Goal: Task Accomplishment & Management: Manage account settings

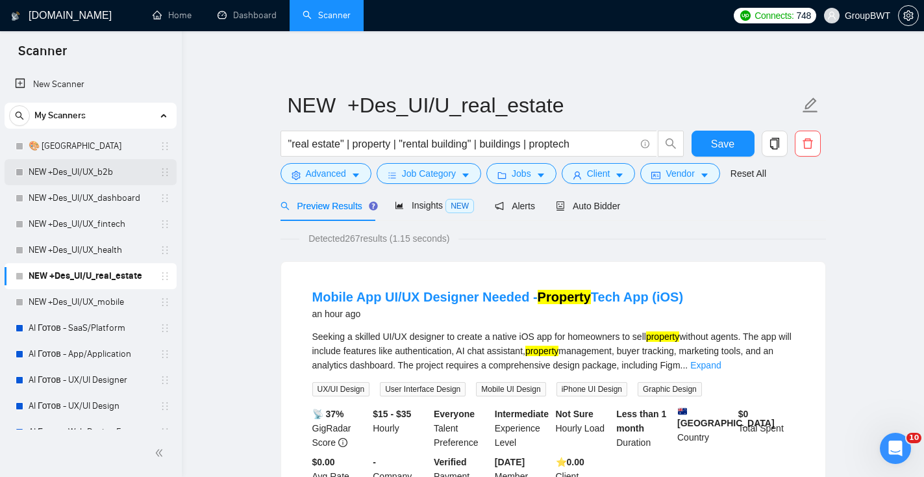
click at [103, 172] on link "NEW +Des_UI/UX_b2b" at bounding box center [90, 172] width 123 height 26
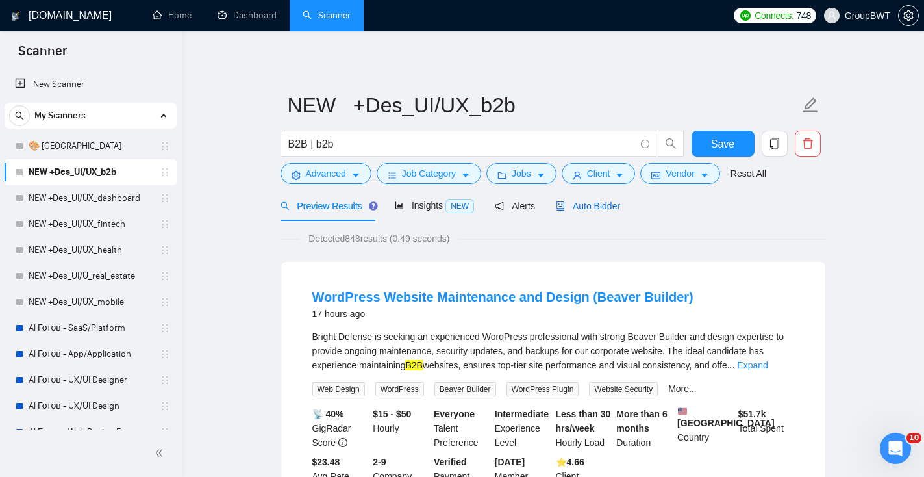
click at [594, 205] on span "Auto Bidder" at bounding box center [588, 206] width 64 height 10
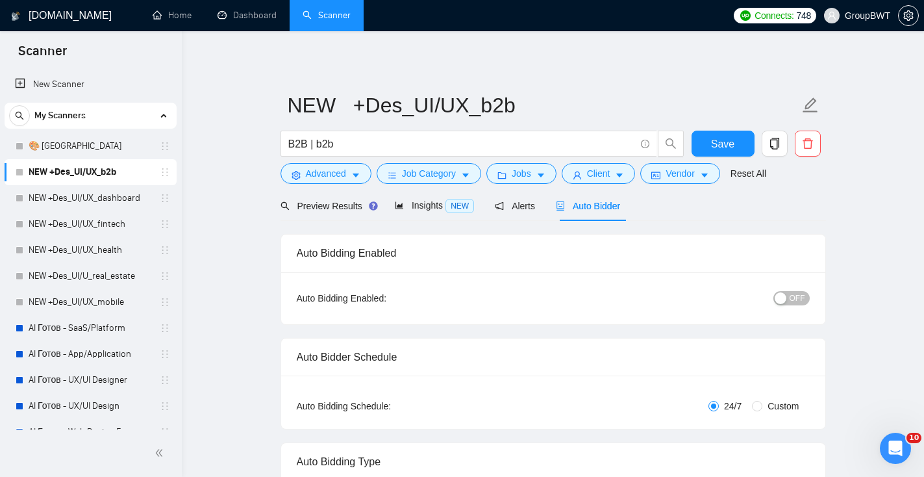
click at [796, 300] on span "OFF" at bounding box center [798, 298] width 16 height 14
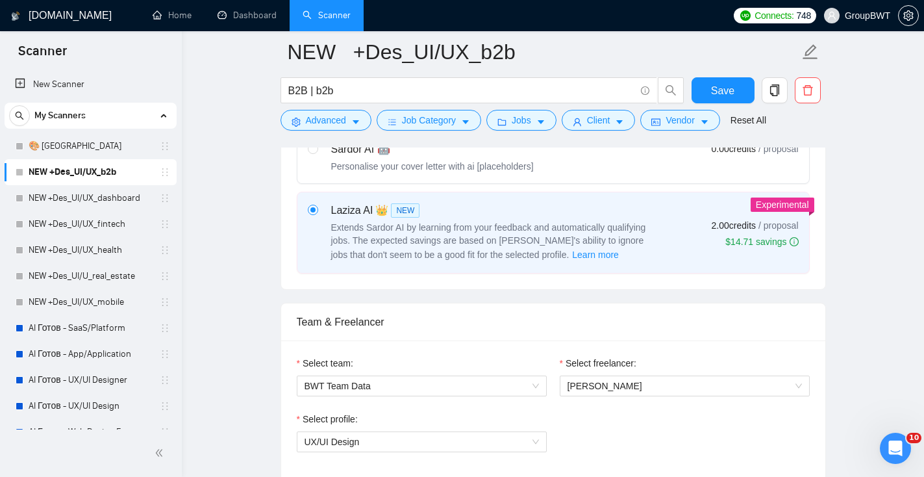
scroll to position [120, 0]
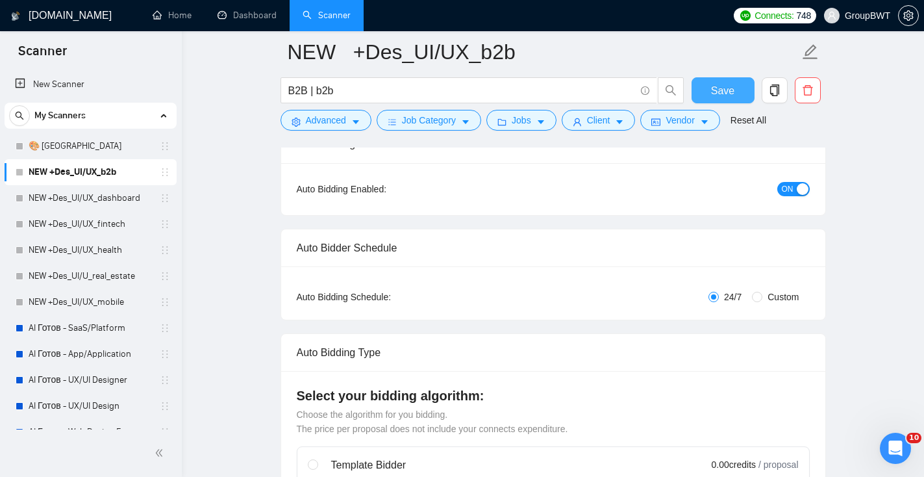
click at [716, 85] on span "Save" at bounding box center [722, 90] width 23 height 16
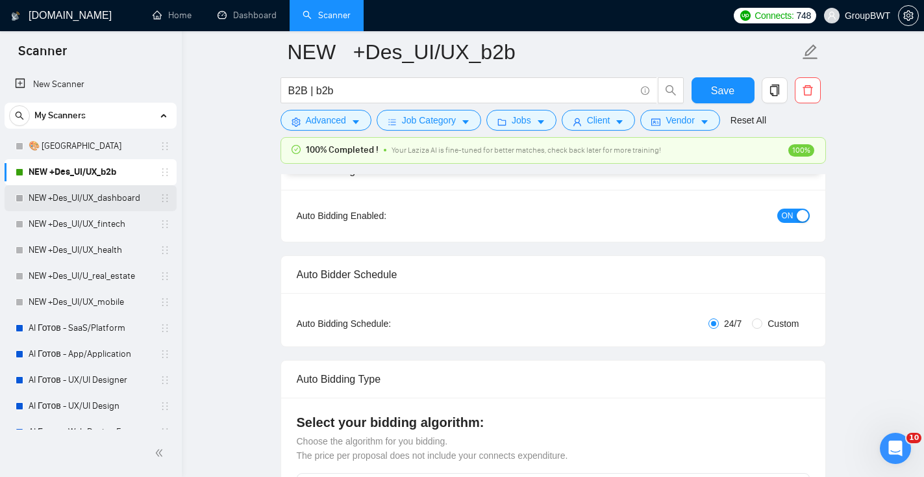
click at [88, 200] on link "NEW +Des_UI/UX_dashboard" at bounding box center [90, 198] width 123 height 26
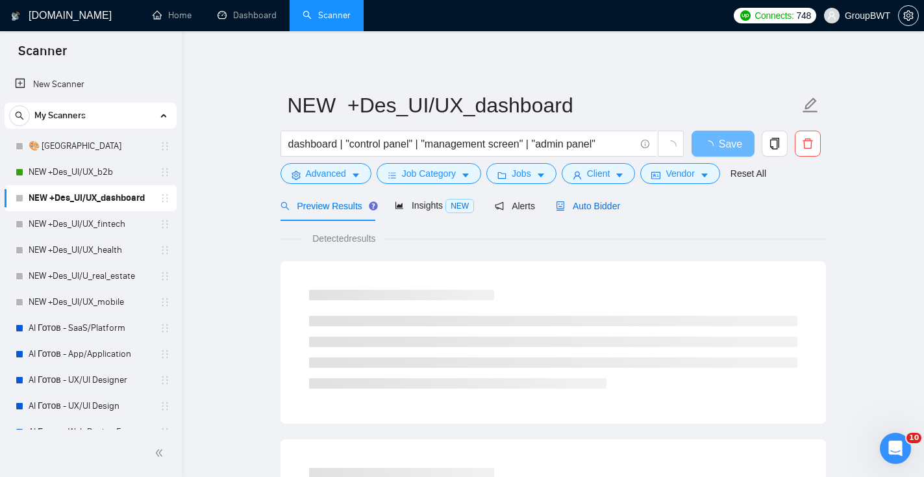
click at [589, 209] on span "Auto Bidder" at bounding box center [588, 206] width 64 height 10
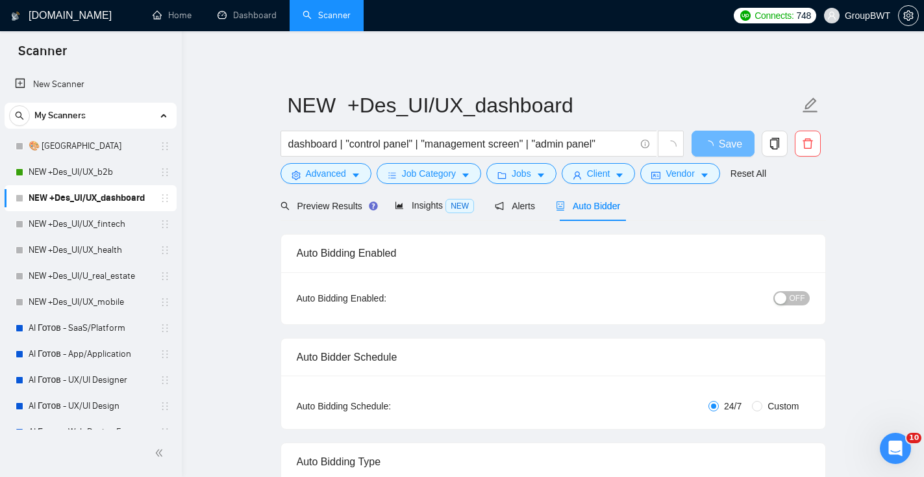
click at [801, 298] on span "OFF" at bounding box center [798, 298] width 16 height 14
click at [740, 144] on button "Save" at bounding box center [723, 144] width 63 height 26
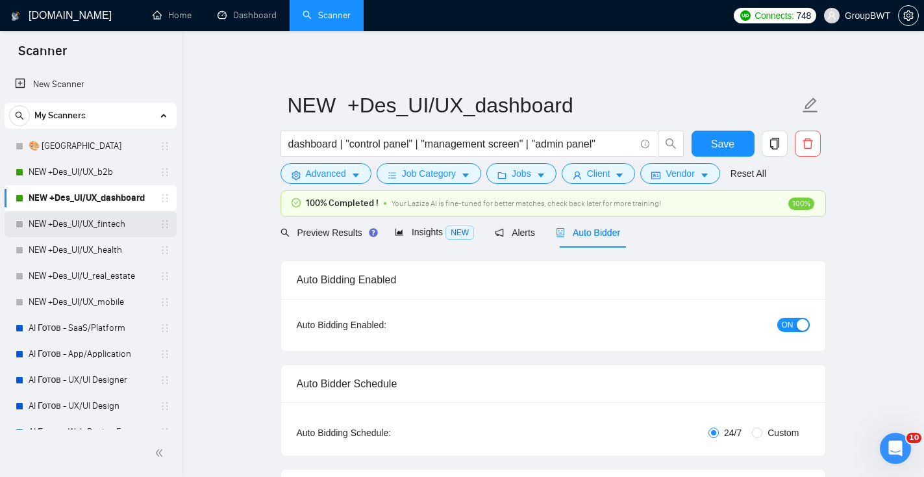
click at [55, 228] on link "NEW +Des_UI/UX_fintech" at bounding box center [90, 224] width 123 height 26
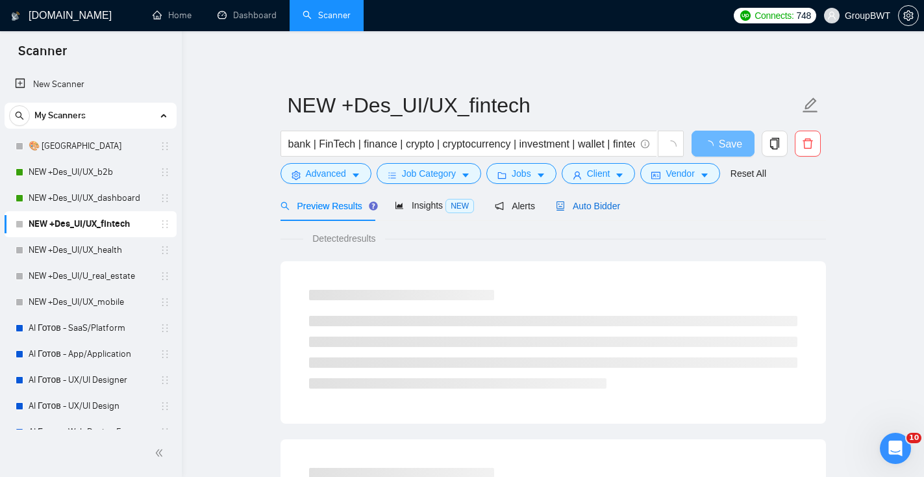
click at [609, 210] on span "Auto Bidder" at bounding box center [588, 206] width 64 height 10
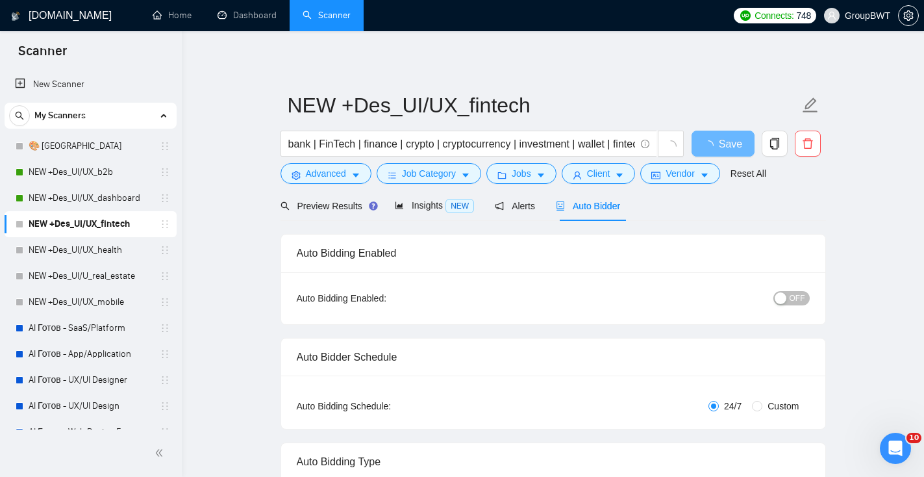
click at [796, 299] on span "OFF" at bounding box center [798, 298] width 16 height 14
click at [710, 138] on button "Save" at bounding box center [723, 144] width 63 height 26
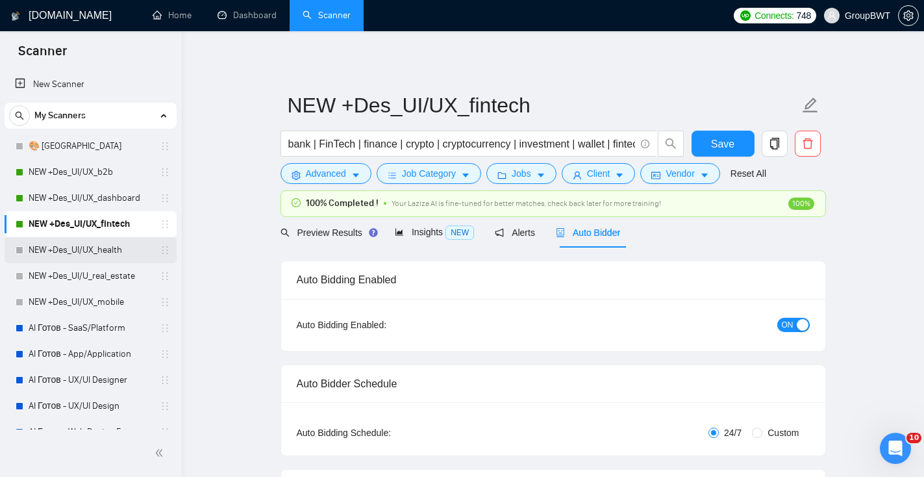
click at [103, 257] on link "NEW +Des_UI/UX_health" at bounding box center [90, 250] width 123 height 26
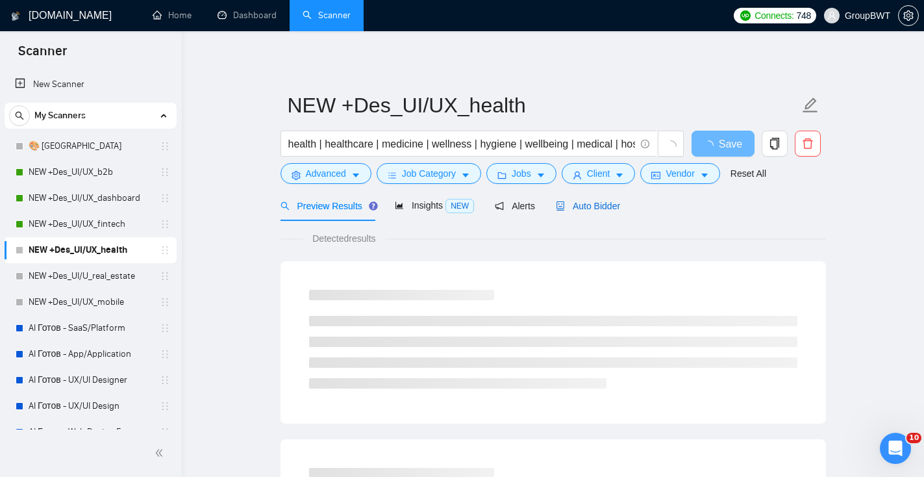
click at [600, 204] on span "Auto Bidder" at bounding box center [588, 206] width 64 height 10
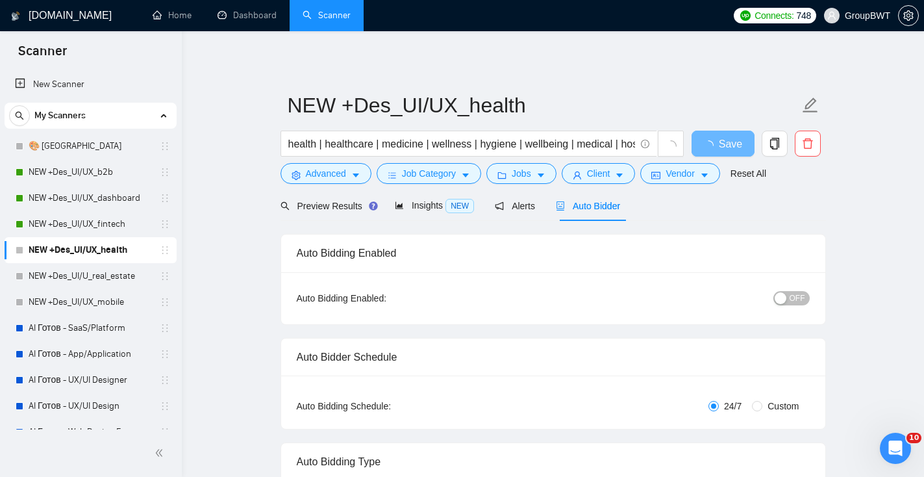
click at [787, 301] on button "OFF" at bounding box center [792, 298] width 36 height 14
click at [707, 144] on button "Save" at bounding box center [723, 144] width 63 height 26
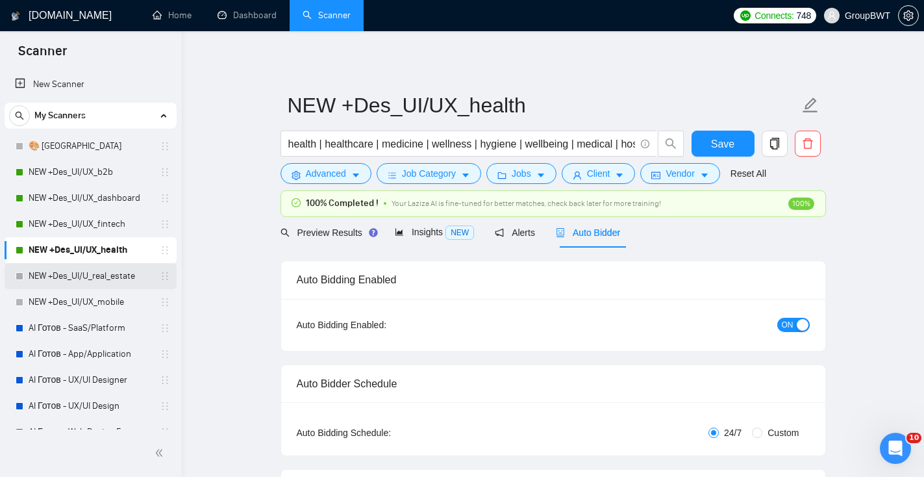
click at [114, 277] on link "NEW +Des_UI/U_real_estate" at bounding box center [90, 276] width 123 height 26
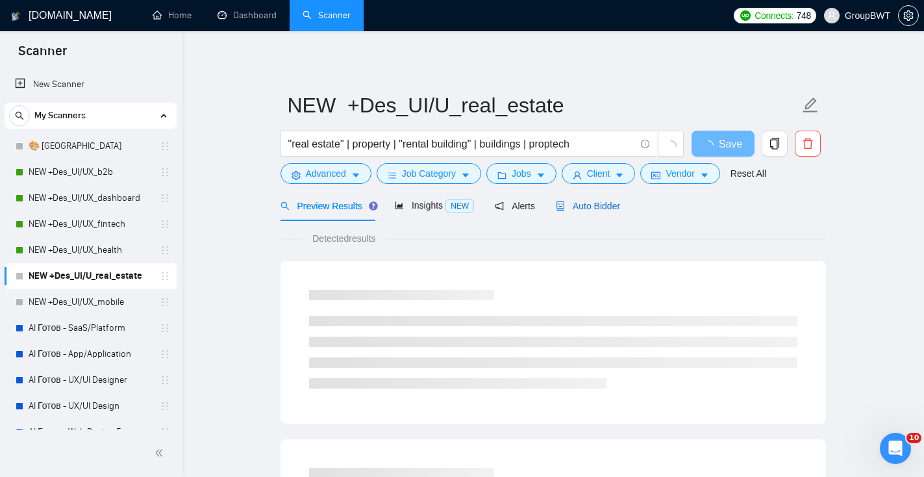
click at [612, 199] on div "Auto Bidder" at bounding box center [588, 206] width 64 height 14
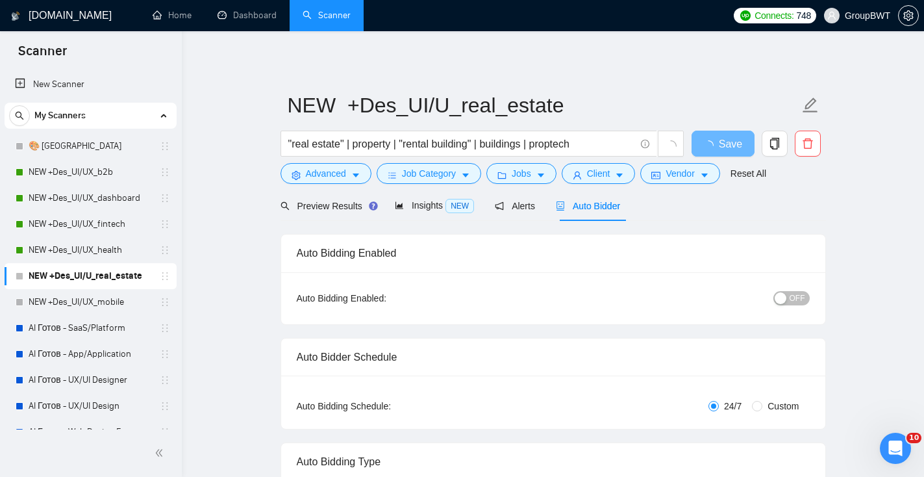
click at [805, 301] on button "OFF" at bounding box center [792, 298] width 36 height 14
click at [718, 145] on span "Save" at bounding box center [722, 144] width 23 height 16
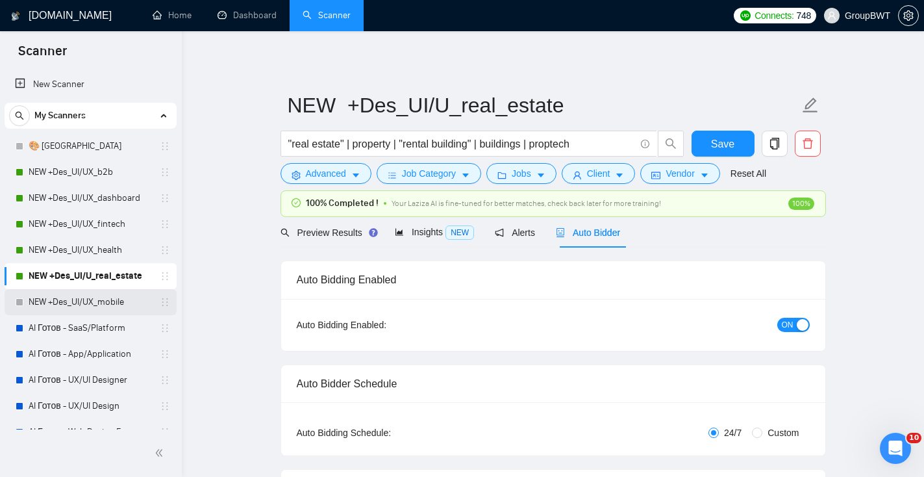
click at [118, 290] on link "NEW +Des_UI/UX_mobile" at bounding box center [90, 302] width 123 height 26
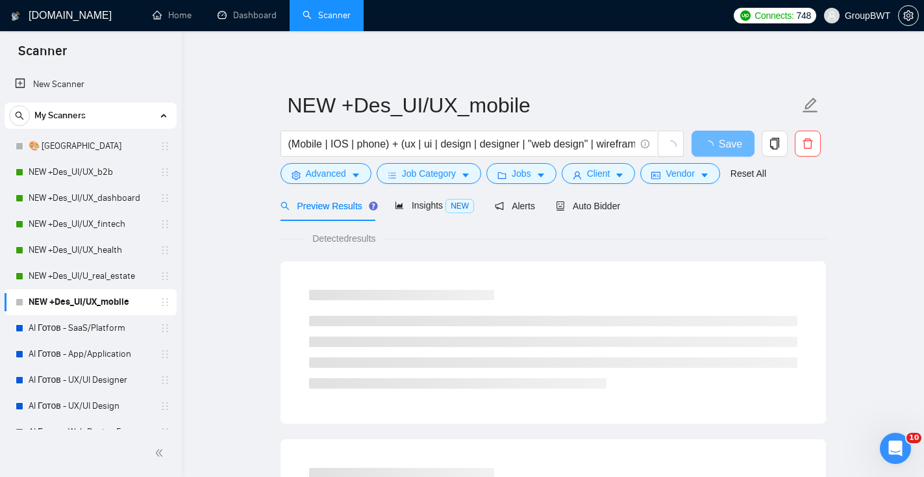
click at [637, 196] on div "Preview Results Insights NEW Alerts Auto Bidder" at bounding box center [554, 205] width 546 height 31
click at [626, 200] on div "Preview Results Insights NEW Alerts Auto Bidder" at bounding box center [554, 205] width 546 height 31
click at [608, 203] on span "Auto Bidder" at bounding box center [588, 206] width 64 height 10
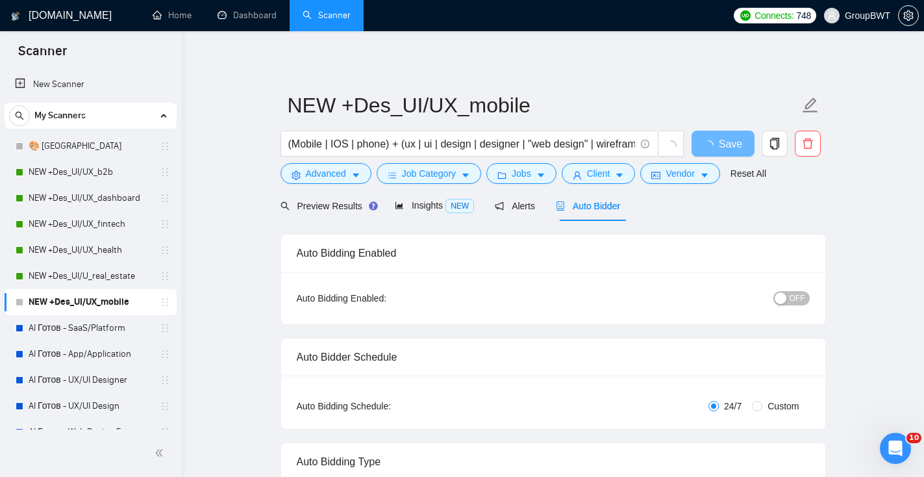
click at [792, 296] on span "OFF" at bounding box center [798, 298] width 16 height 14
click at [734, 141] on button "Save" at bounding box center [723, 144] width 63 height 26
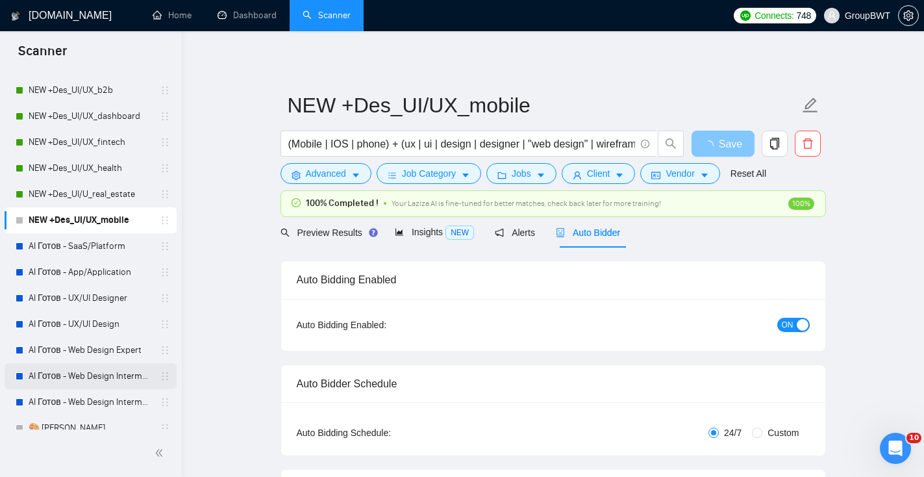
scroll to position [95, 0]
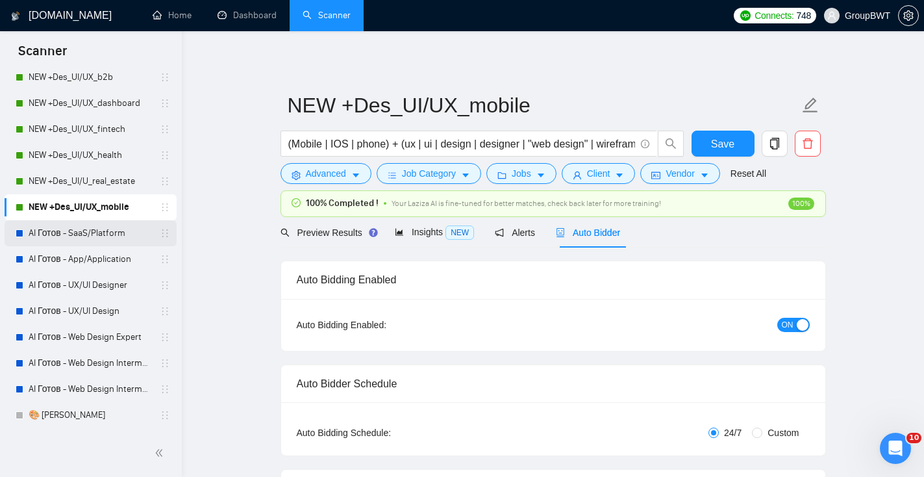
click at [123, 232] on link "AI Готов - SaaS/Platform" at bounding box center [90, 233] width 123 height 26
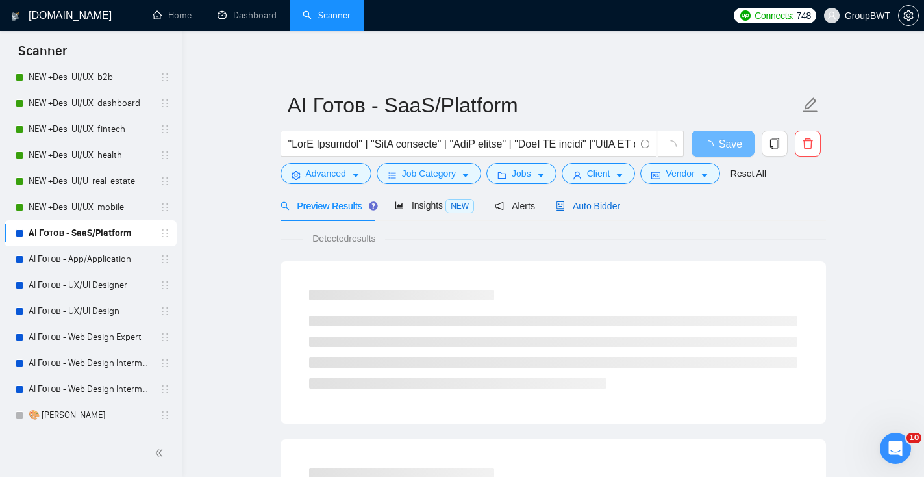
click at [583, 212] on div "Auto Bidder" at bounding box center [588, 206] width 64 height 14
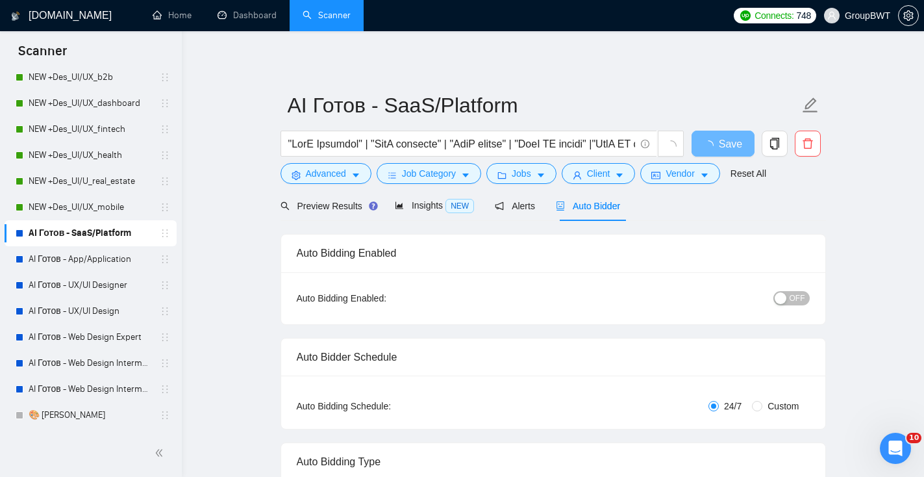
click at [792, 296] on span "OFF" at bounding box center [798, 298] width 16 height 14
click at [707, 145] on button "Save" at bounding box center [723, 144] width 63 height 26
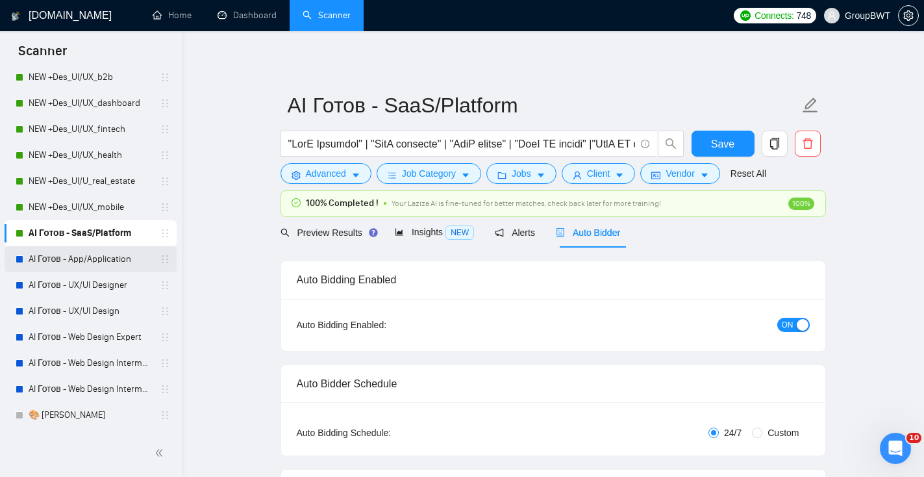
click at [79, 264] on link "AI Готов - App/Application" at bounding box center [90, 259] width 123 height 26
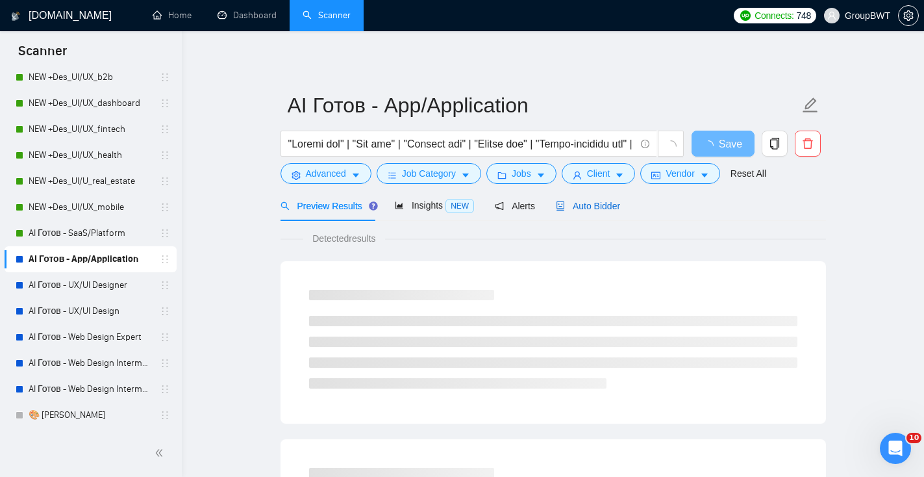
click at [607, 204] on span "Auto Bidder" at bounding box center [588, 206] width 64 height 10
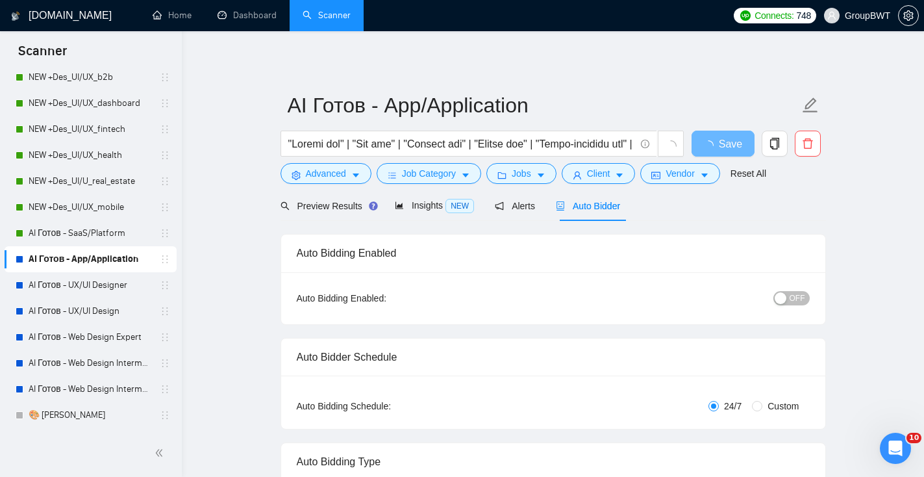
click at [790, 301] on span "OFF" at bounding box center [798, 298] width 16 height 14
click at [725, 140] on span "Save" at bounding box center [722, 144] width 23 height 16
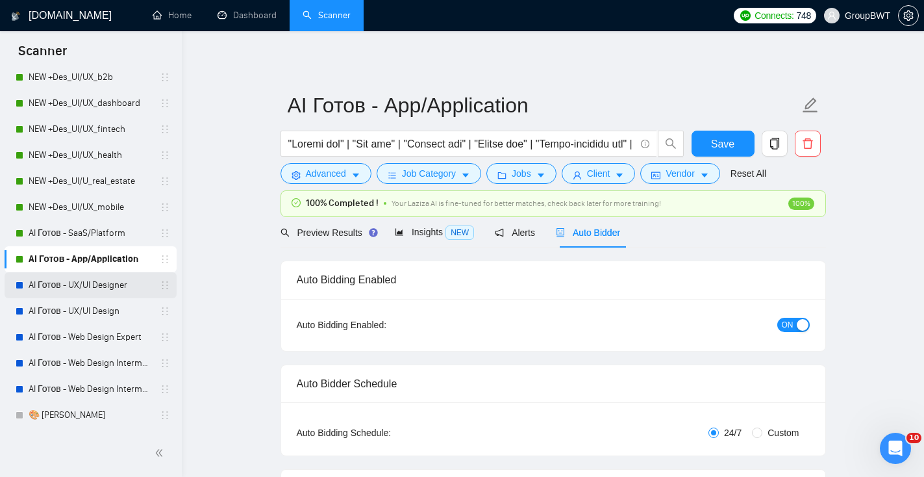
click at [80, 286] on link "AI Готов - UX/UI Designer" at bounding box center [90, 285] width 123 height 26
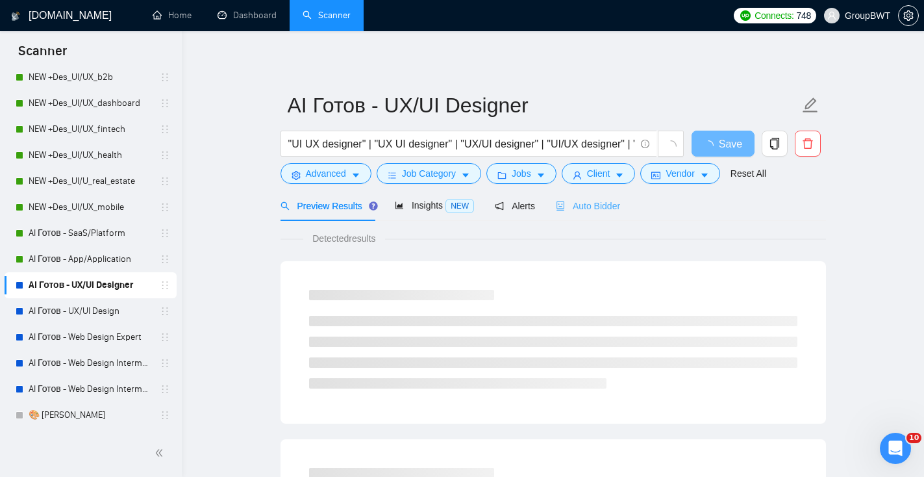
click at [583, 216] on div "Auto Bidder" at bounding box center [588, 205] width 64 height 31
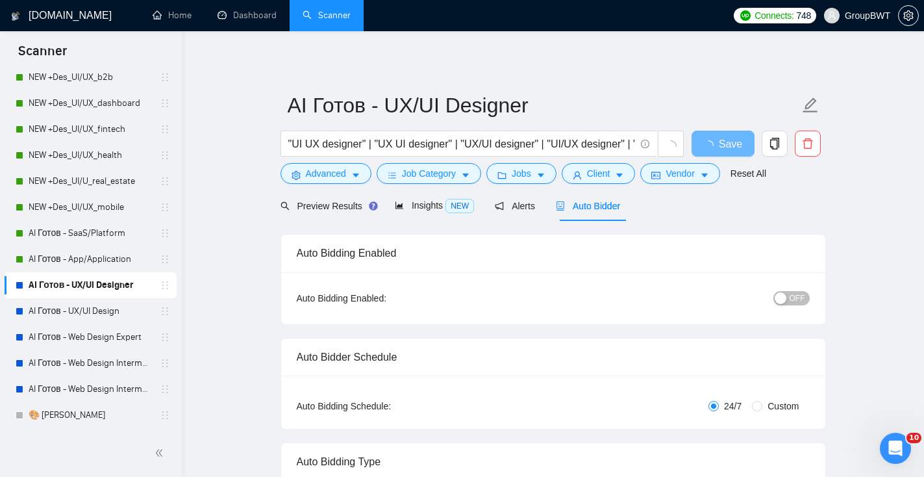
click at [790, 295] on span "OFF" at bounding box center [798, 298] width 16 height 14
click at [715, 140] on span "Save" at bounding box center [722, 144] width 23 height 16
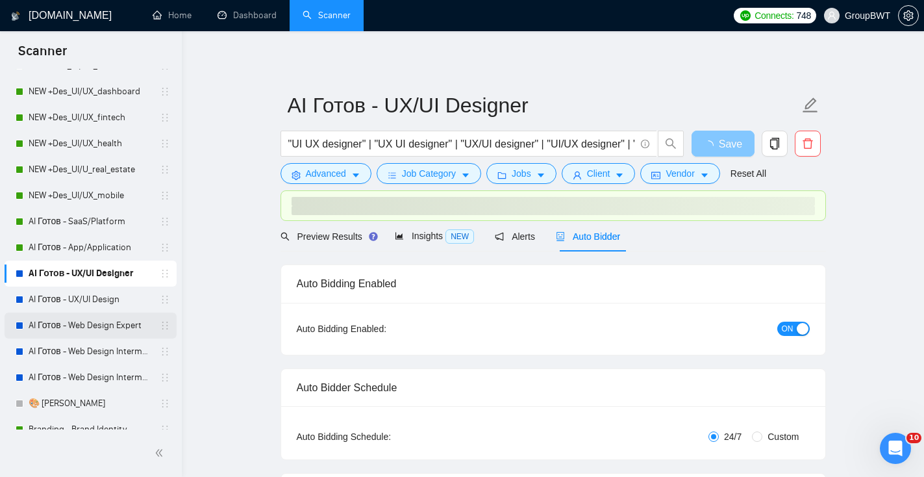
scroll to position [107, 0]
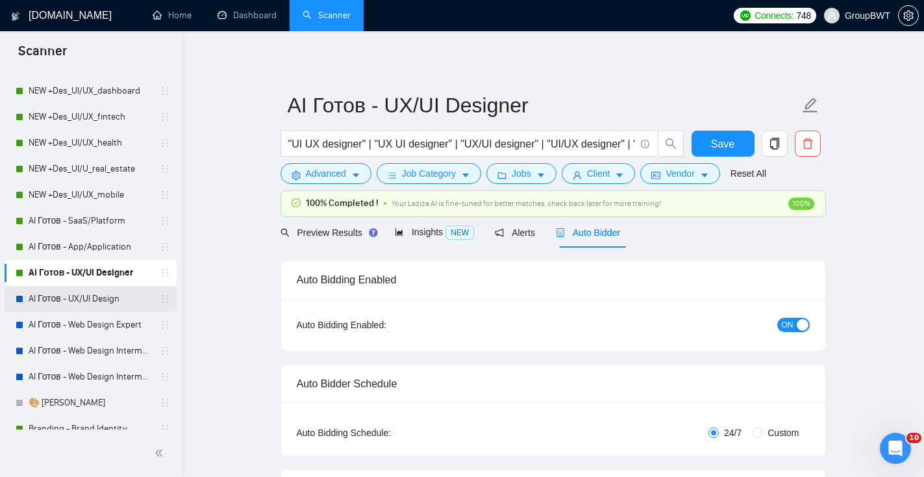
click at [78, 303] on link "AI Готов - UX/UI Design" at bounding box center [90, 299] width 123 height 26
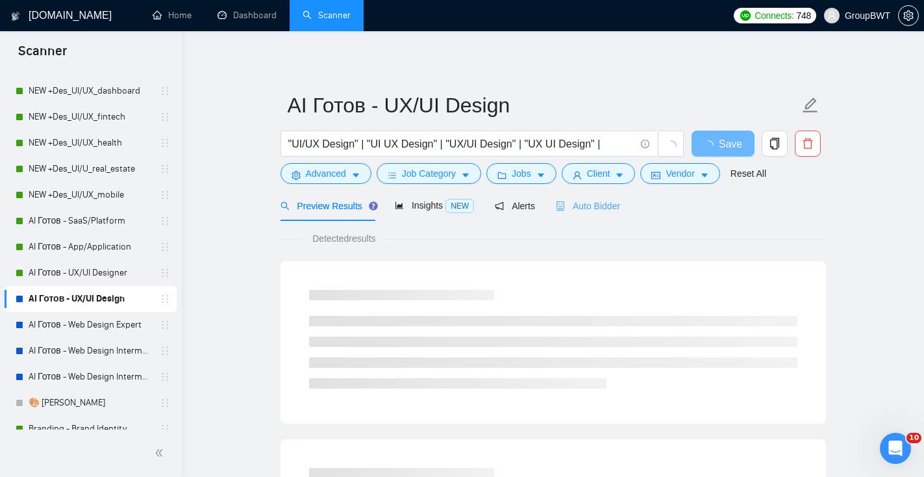
click at [614, 197] on div "Auto Bidder" at bounding box center [588, 205] width 64 height 31
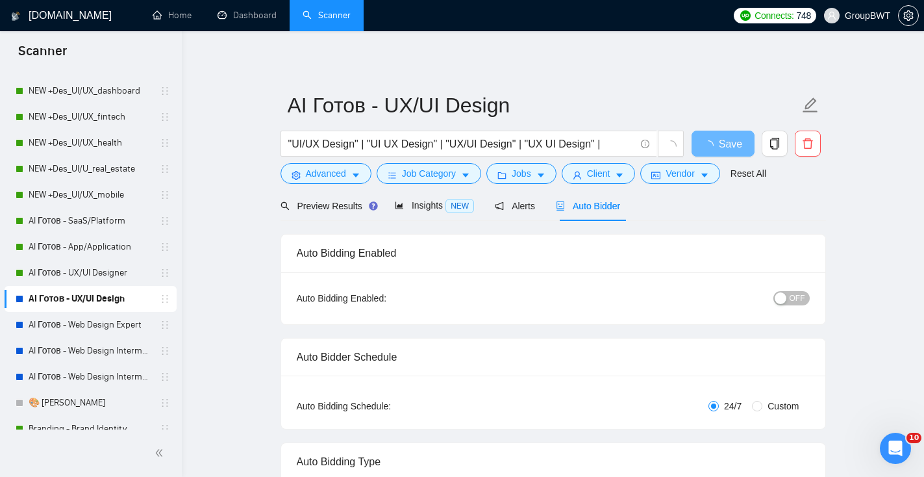
click at [790, 297] on span "OFF" at bounding box center [798, 298] width 16 height 14
click at [714, 140] on span "Save" at bounding box center [722, 144] width 23 height 16
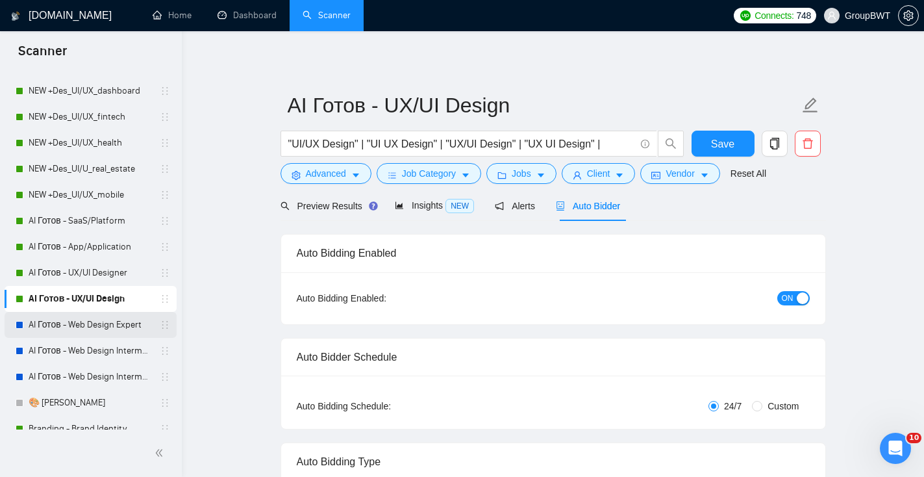
click at [124, 316] on link "AI Готов - Web Design Expert" at bounding box center [90, 325] width 123 height 26
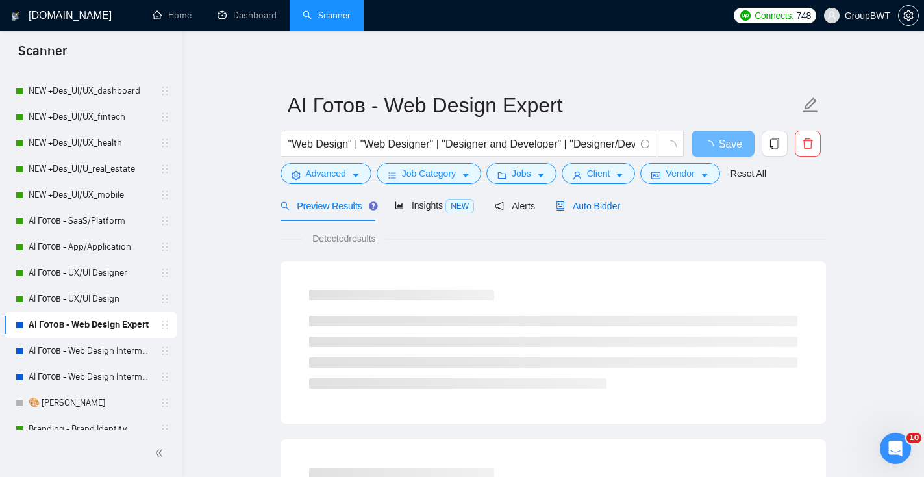
click at [585, 211] on div "Auto Bidder" at bounding box center [588, 206] width 64 height 14
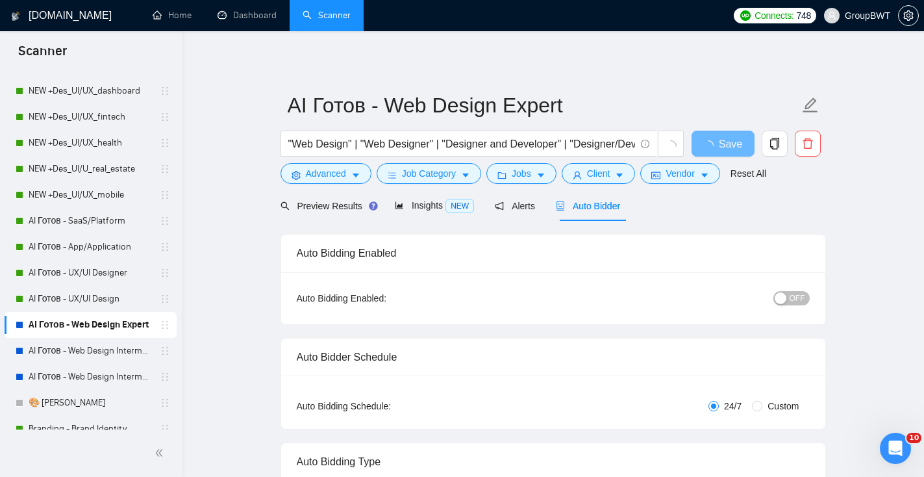
click at [783, 296] on div "button" at bounding box center [781, 298] width 12 height 12
click at [746, 140] on button "Save" at bounding box center [723, 144] width 63 height 26
